Goal: Navigation & Orientation: Go to known website

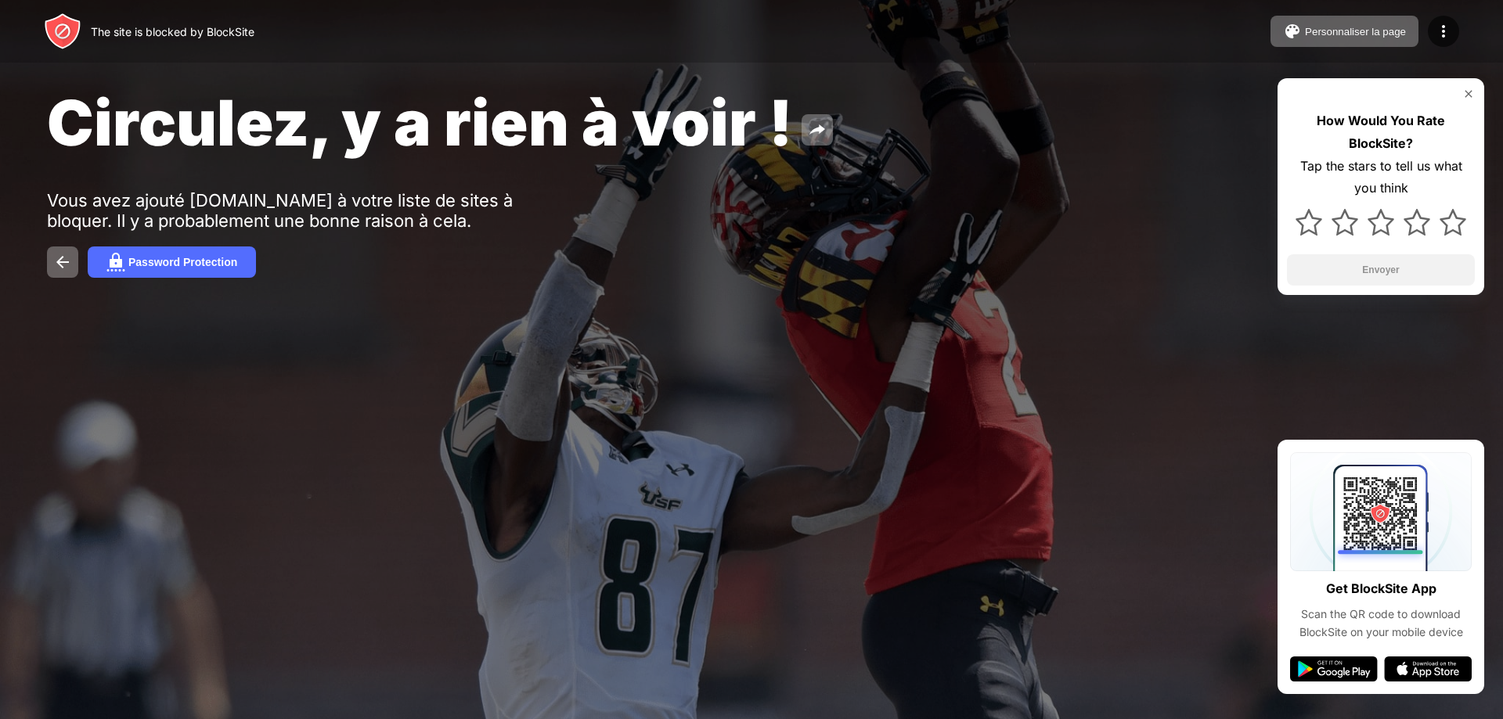
click at [668, 78] on div "Circulez, y a rien à voir ! Vous avez ajouté planete-bd.org à votre liste de si…" at bounding box center [751, 181] width 1503 height 362
